Goal: Task Accomplishment & Management: Manage account settings

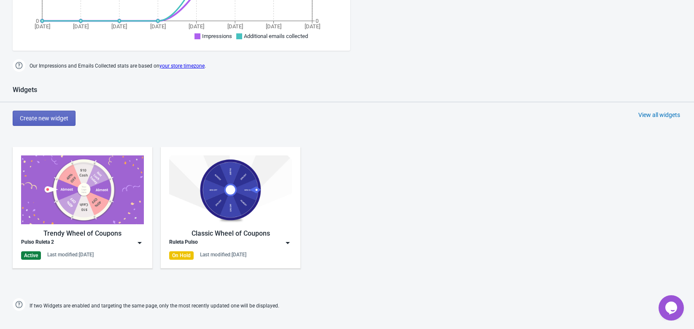
scroll to position [289, 0]
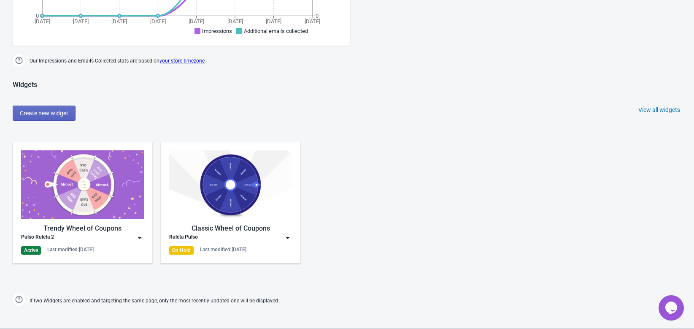
click at [145, 236] on div "Trendy Wheel of Coupons Pulso Ruleta 2 Active Last modified: [DATE]" at bounding box center [83, 202] width 140 height 121
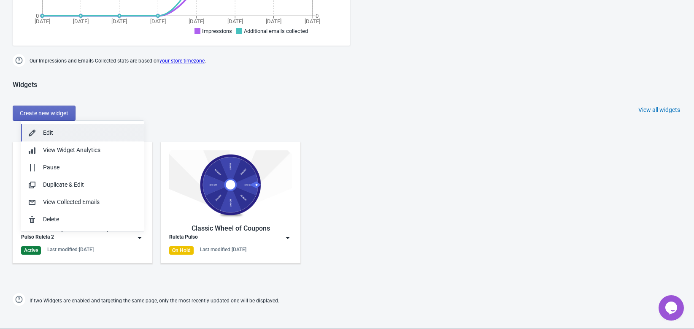
click at [67, 135] on div "Edit" at bounding box center [90, 132] width 94 height 9
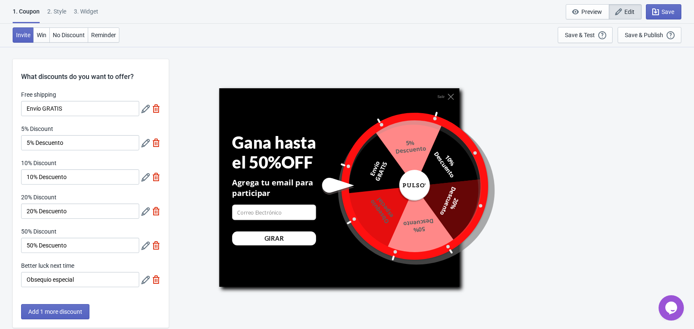
click at [142, 110] on icon at bounding box center [145, 109] width 8 height 8
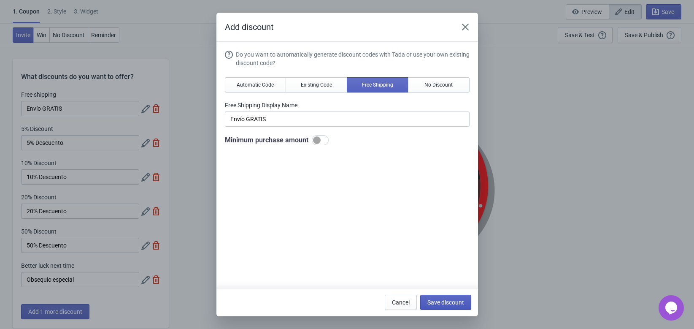
click at [452, 306] on button "Save discount" at bounding box center [445, 301] width 51 height 15
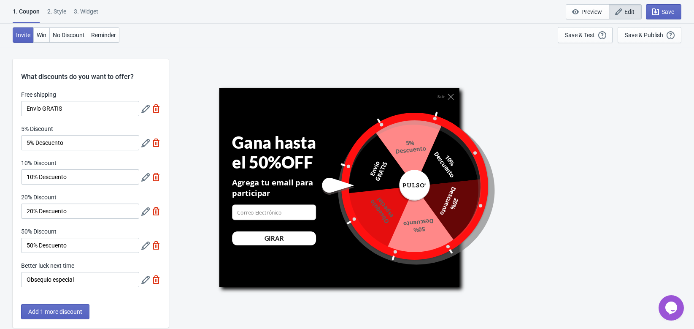
click at [147, 145] on icon at bounding box center [145, 143] width 8 height 8
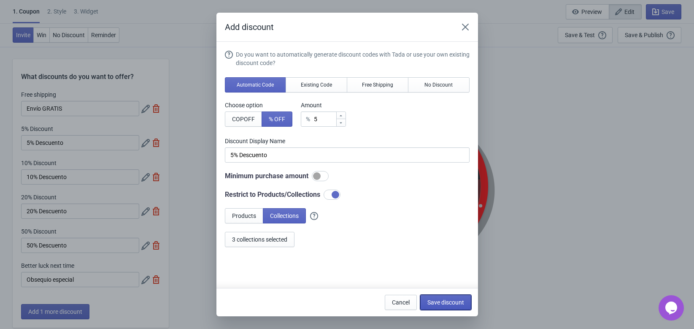
click at [437, 296] on button "Save discount" at bounding box center [445, 301] width 51 height 15
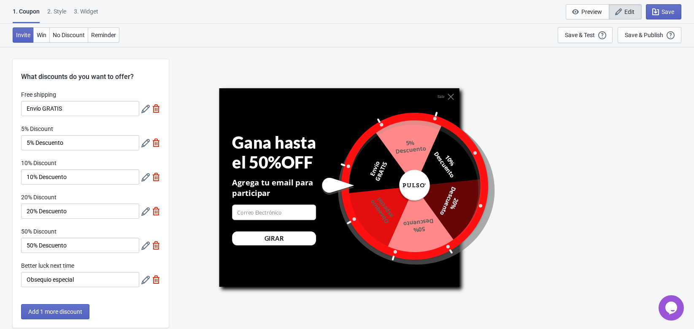
click at [144, 143] on icon at bounding box center [145, 143] width 8 height 8
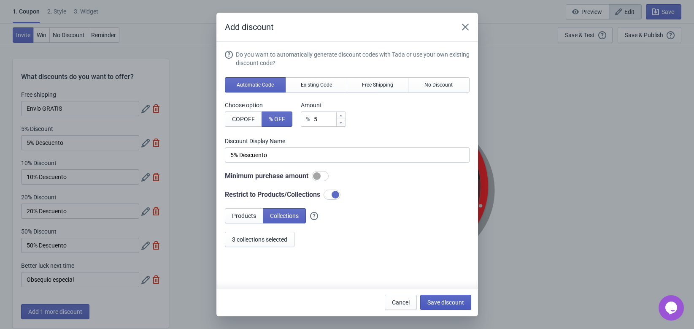
click at [436, 304] on span "Save discount" at bounding box center [445, 302] width 37 height 7
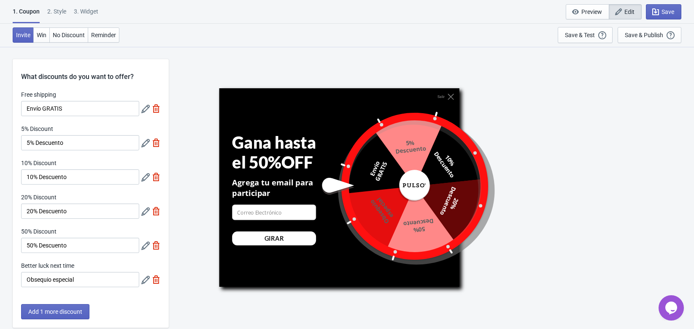
click at [147, 178] on icon at bounding box center [145, 177] width 8 height 8
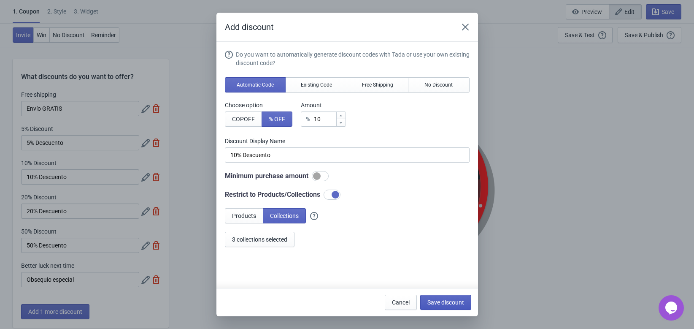
click at [450, 301] on span "Save discount" at bounding box center [445, 302] width 37 height 7
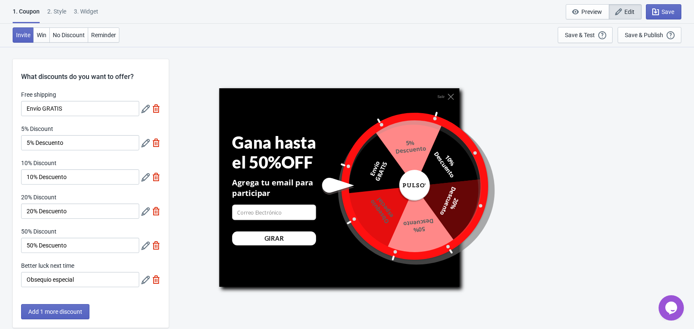
click at [146, 216] on div at bounding box center [150, 210] width 19 height 15
click at [144, 211] on icon at bounding box center [145, 211] width 8 height 8
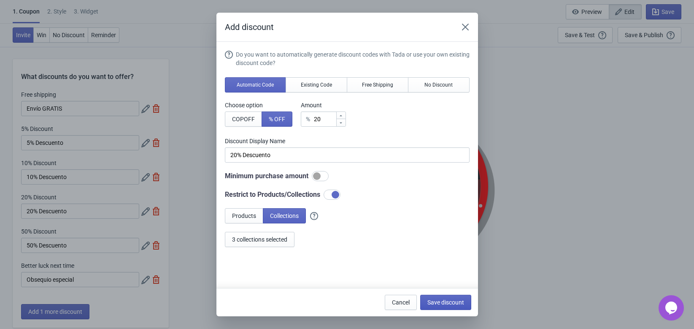
click at [434, 306] on button "Save discount" at bounding box center [445, 301] width 51 height 15
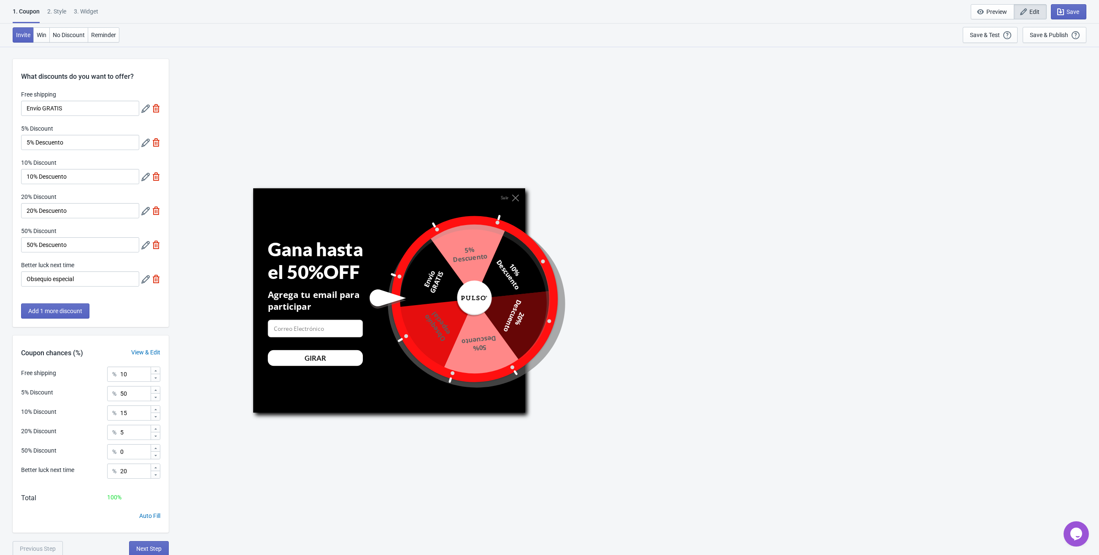
click at [142, 148] on div at bounding box center [150, 142] width 19 height 15
click at [142, 144] on icon at bounding box center [145, 143] width 8 height 8
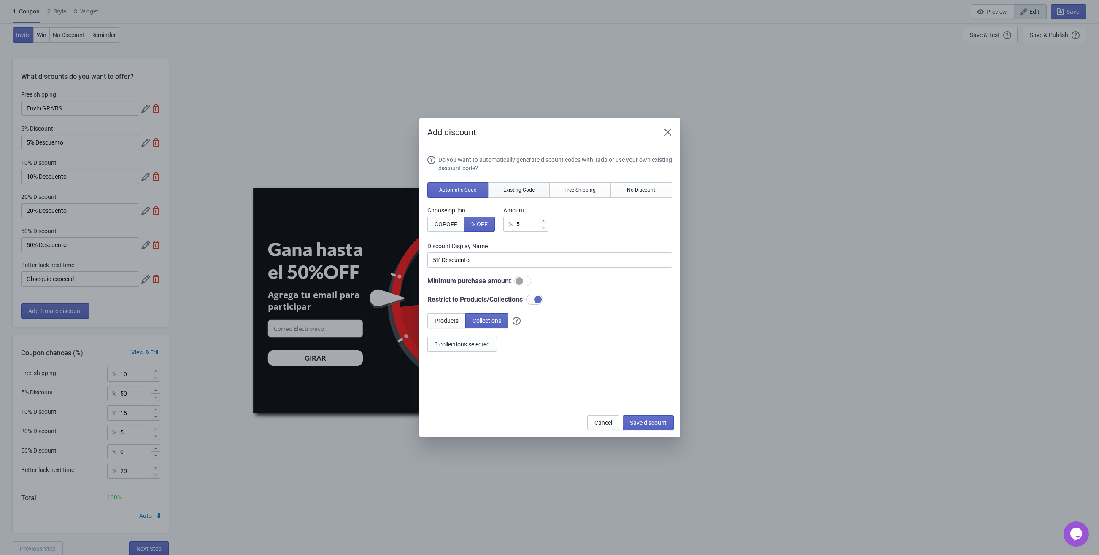
click at [527, 192] on span "Existing Code" at bounding box center [518, 190] width 31 height 7
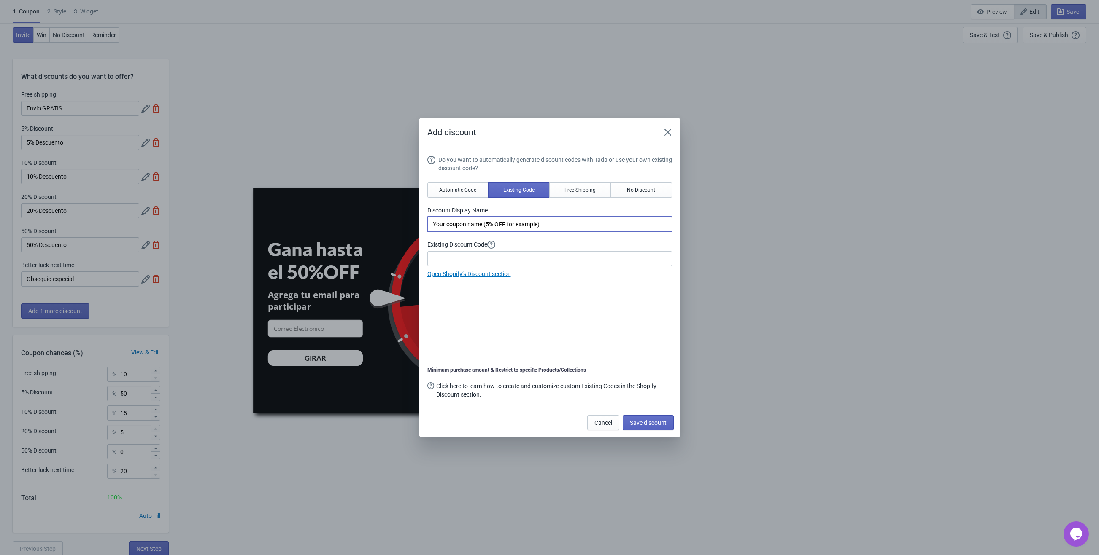
click at [500, 227] on input "Your coupon name (5% OFF for example)" at bounding box center [549, 224] width 245 height 15
drag, startPoint x: 558, startPoint y: 229, endPoint x: 358, endPoint y: 223, distance: 200.0
click at [358, 223] on div "Add discount Do you want to automatically generate discount codes with Tada or …" at bounding box center [549, 277] width 1099 height 319
click at [471, 252] on input at bounding box center [549, 258] width 245 height 15
click at [495, 244] on icon at bounding box center [491, 245] width 8 height 8
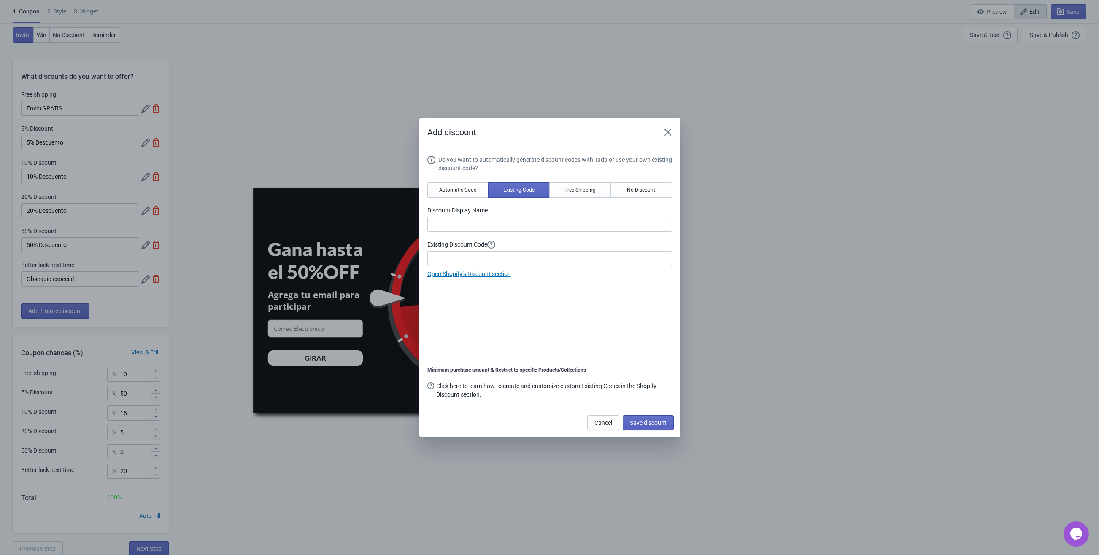
click at [536, 292] on div "Do you want to automatically generate discount codes with Tada or use your own …" at bounding box center [549, 279] width 245 height 246
click at [501, 275] on link "Open Shopify’s Discount section" at bounding box center [468, 274] width 83 height 7
click at [601, 328] on span "Cancel" at bounding box center [603, 423] width 18 height 7
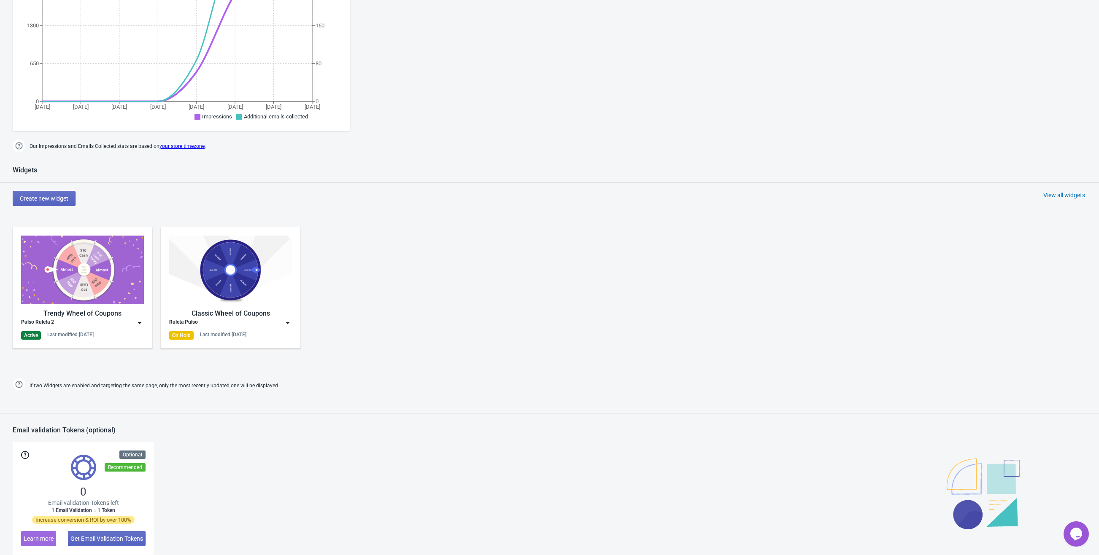
scroll to position [205, 0]
click at [137, 326] on img at bounding box center [139, 322] width 8 height 8
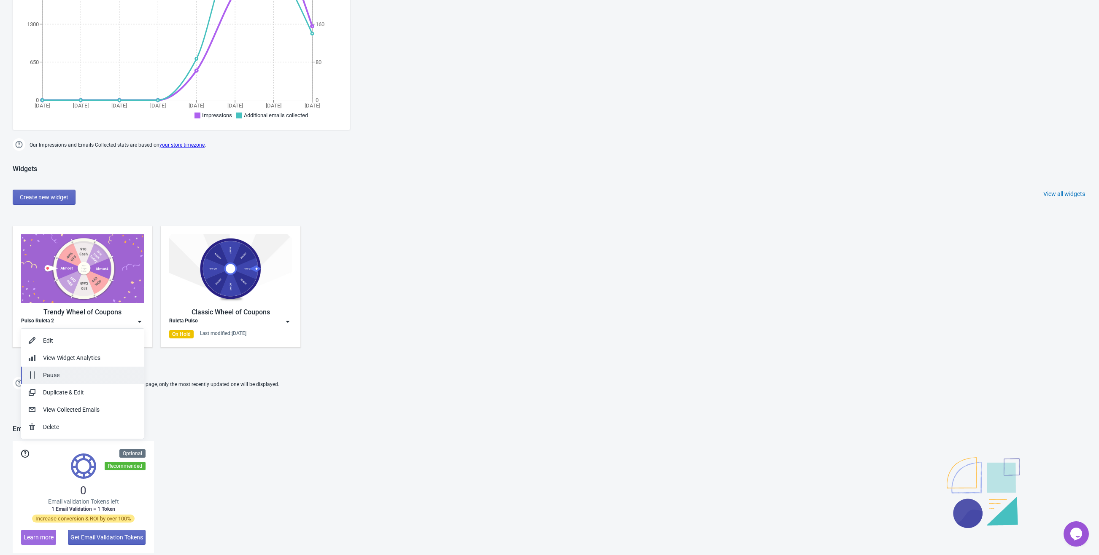
click at [72, 370] on button "Pause" at bounding box center [82, 375] width 123 height 17
click at [382, 201] on div "Create new widget View all widgets" at bounding box center [556, 197] width 1086 height 15
